Goal: Task Accomplishment & Management: Manage account settings

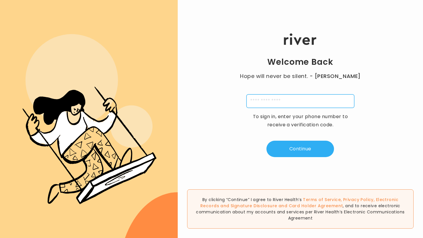
click at [267, 99] on input "tel" at bounding box center [300, 102] width 108 height 14
type input "**********"
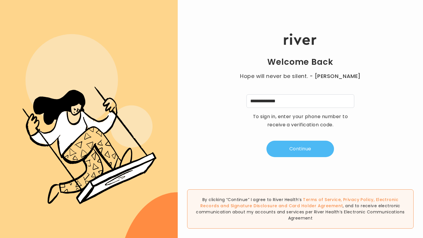
click at [314, 149] on button "Continue" at bounding box center [300, 149] width 68 height 16
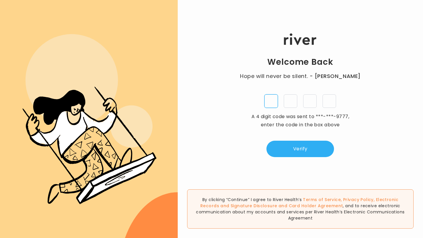
type input "*"
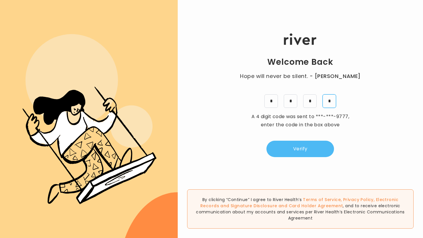
type input "*"
click at [314, 146] on button "Verify" at bounding box center [300, 149] width 68 height 16
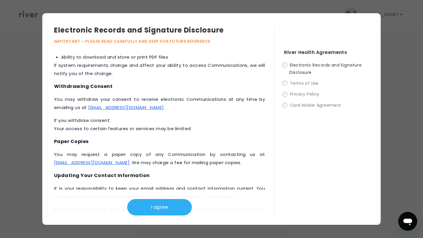
scroll to position [281, 0]
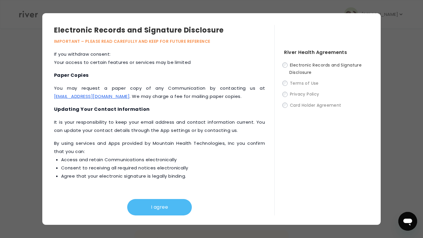
click at [161, 209] on button "I agree" at bounding box center [159, 207] width 65 height 16
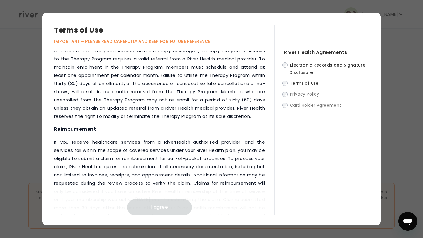
scroll to position [797, 0]
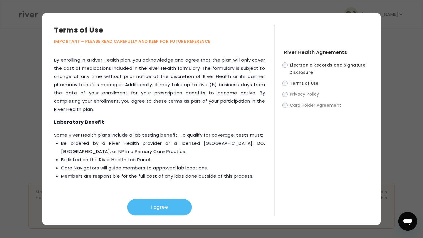
click at [172, 211] on button "I agree" at bounding box center [159, 207] width 65 height 16
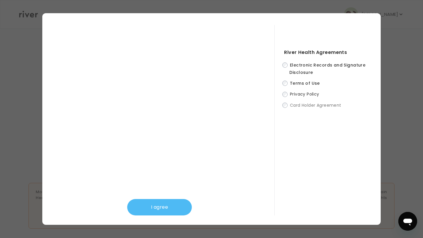
click at [163, 208] on button "I agree" at bounding box center [159, 207] width 65 height 16
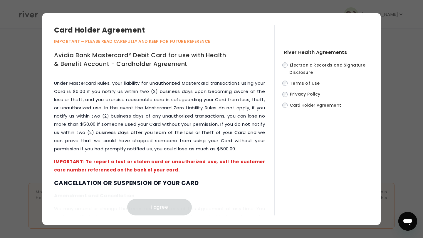
scroll to position [3055, 0]
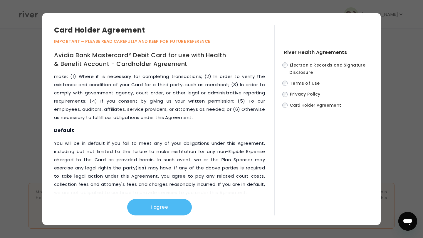
click at [162, 206] on button "I agree" at bounding box center [159, 207] width 65 height 16
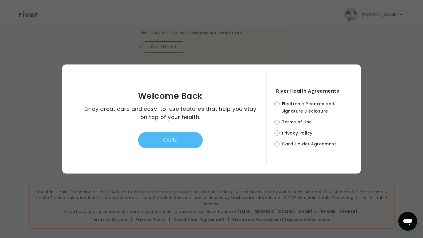
click at [183, 138] on button "Got it!" at bounding box center [170, 140] width 65 height 16
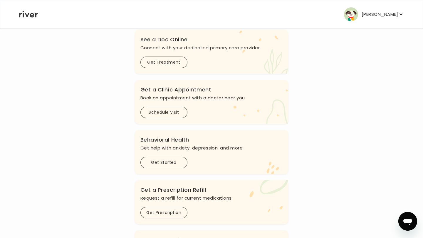
scroll to position [0, 0]
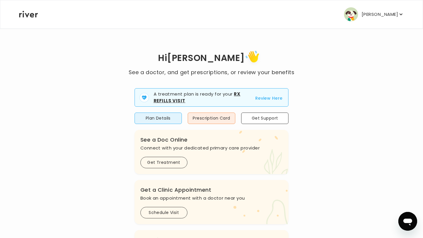
click at [268, 97] on button "Review Here" at bounding box center [268, 98] width 27 height 7
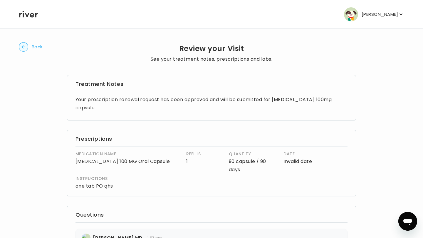
click at [33, 47] on span "Back" at bounding box center [37, 47] width 11 height 8
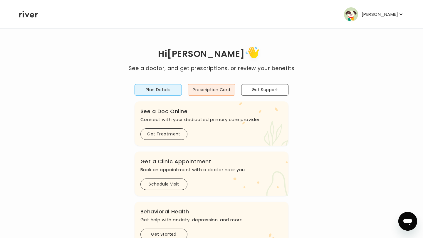
click at [39, 233] on div "Hi [PERSON_NAME] See a doctor, and get prescriptions, or review your benefits P…" at bounding box center [211, 196] width 385 height 302
click at [384, 15] on p "[PERSON_NAME]" at bounding box center [379, 14] width 36 height 8
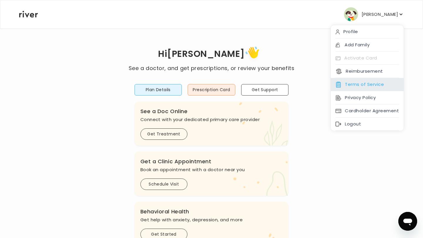
click at [371, 83] on div "Terms of Service" at bounding box center [367, 84] width 73 height 13
